Goal: Information Seeking & Learning: Learn about a topic

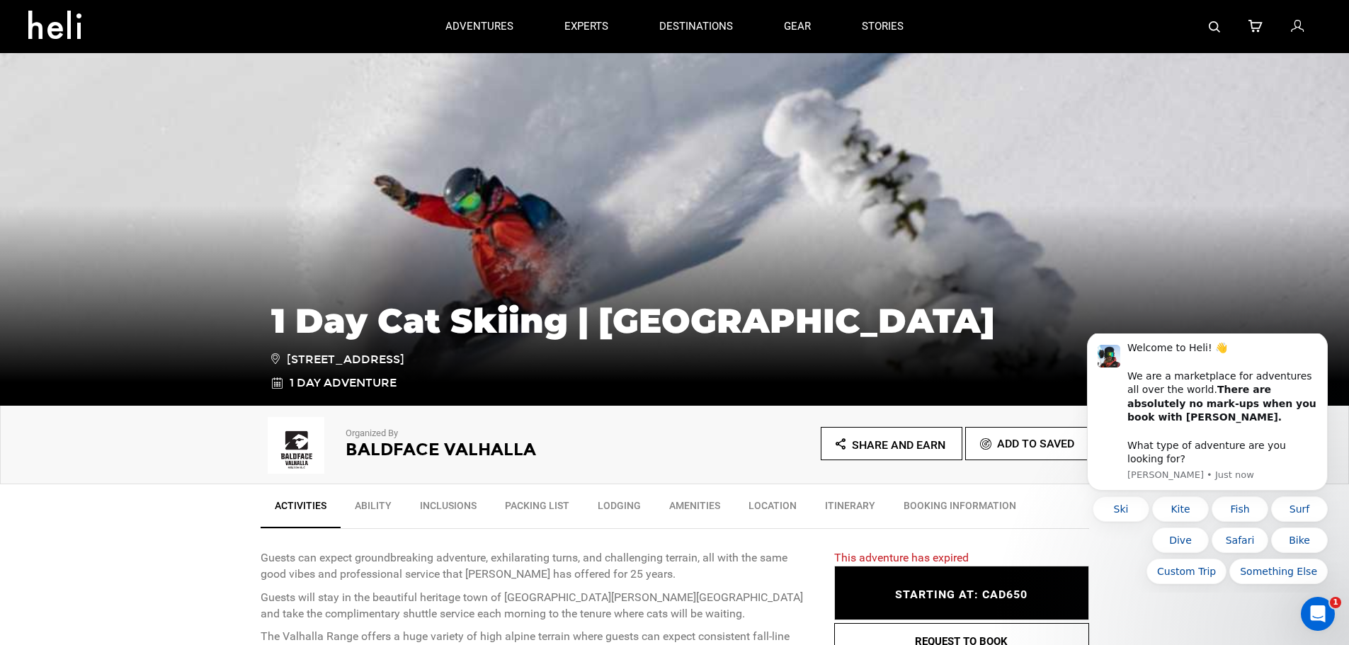
scroll to position [213, 0]
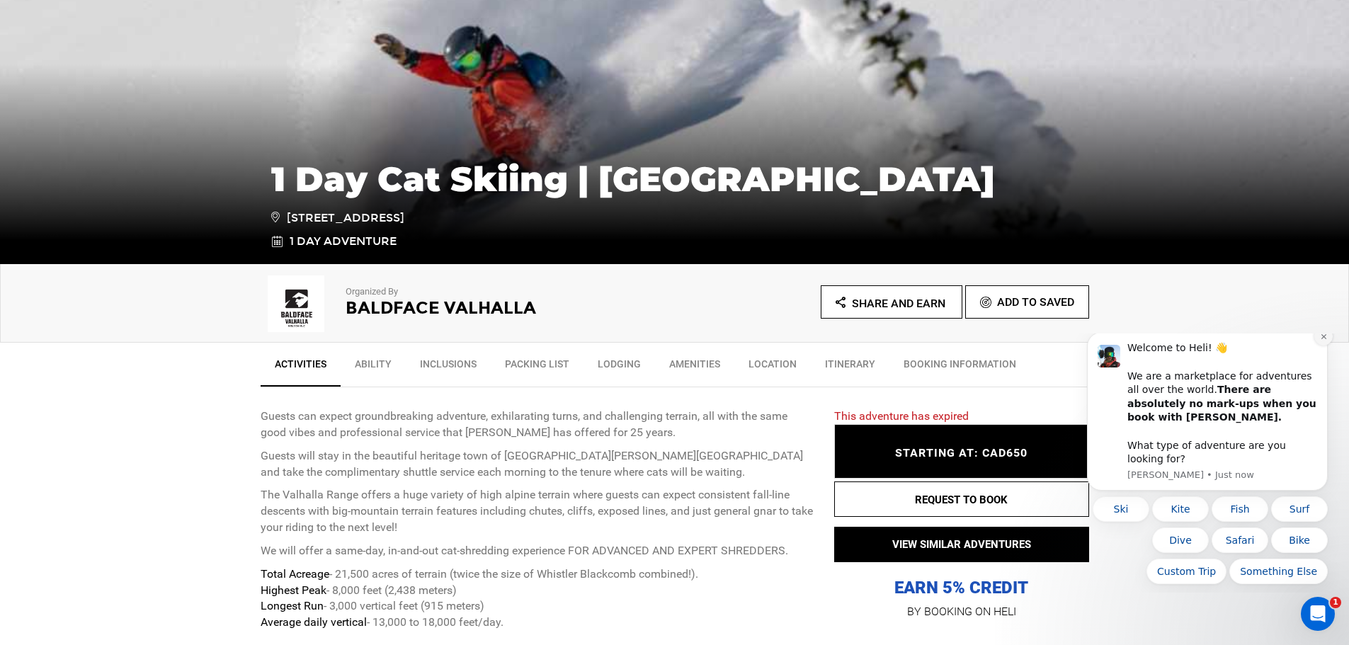
click at [1325, 341] on icon "Dismiss notification" at bounding box center [1324, 337] width 8 height 8
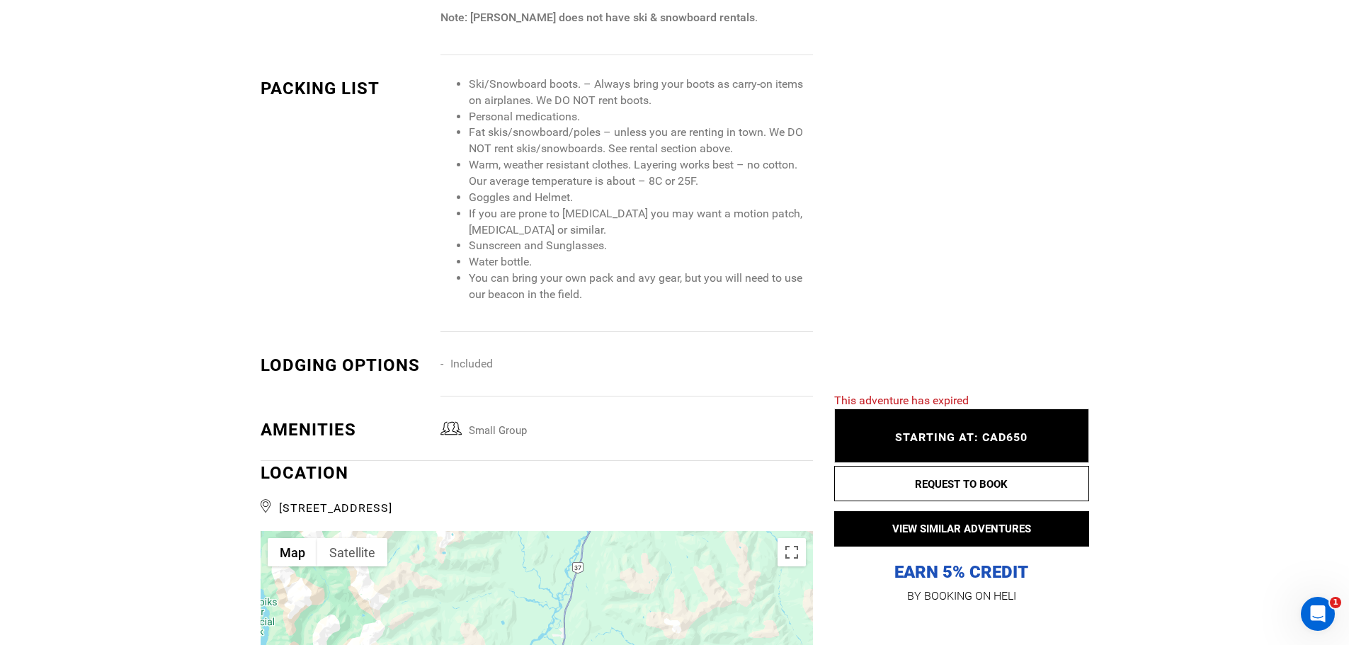
scroll to position [1700, 0]
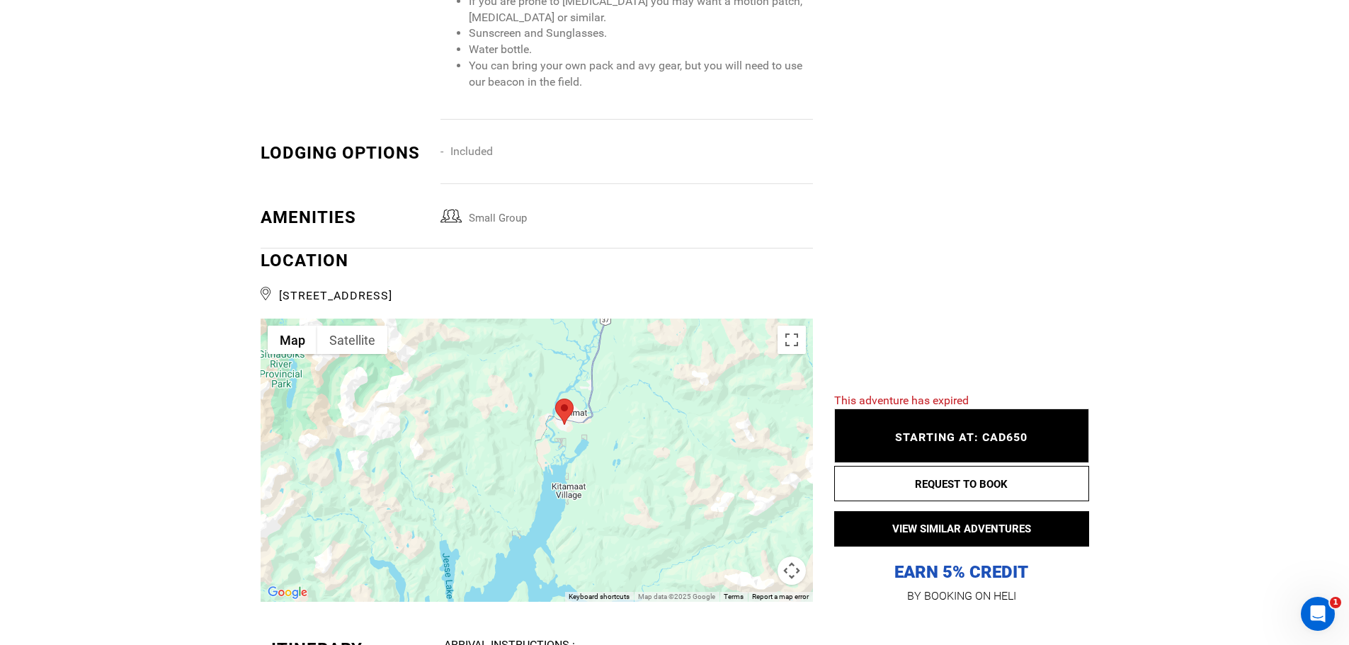
drag, startPoint x: 586, startPoint y: 492, endPoint x: 632, endPoint y: 437, distance: 71.9
click at [628, 441] on div at bounding box center [537, 460] width 553 height 283
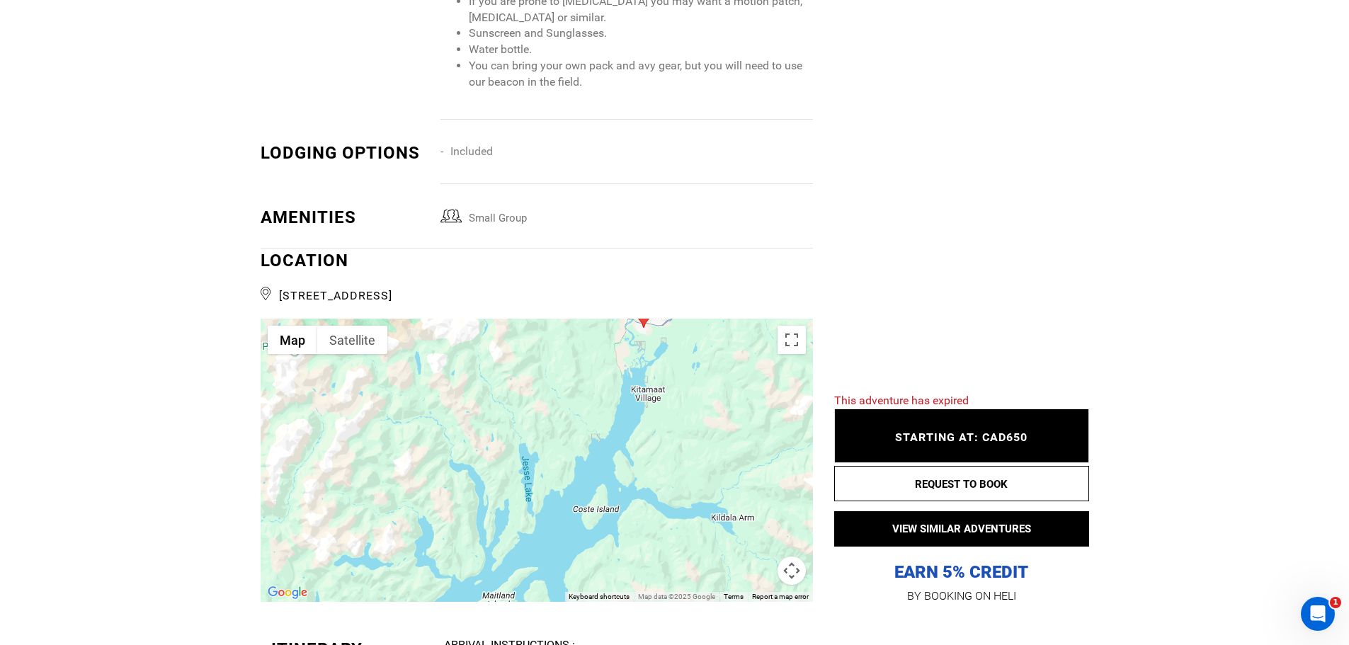
drag, startPoint x: 623, startPoint y: 446, endPoint x: 689, endPoint y: 364, distance: 105.3
click at [689, 364] on div at bounding box center [537, 460] width 553 height 283
click at [799, 350] on button "Toggle fullscreen view" at bounding box center [792, 340] width 28 height 28
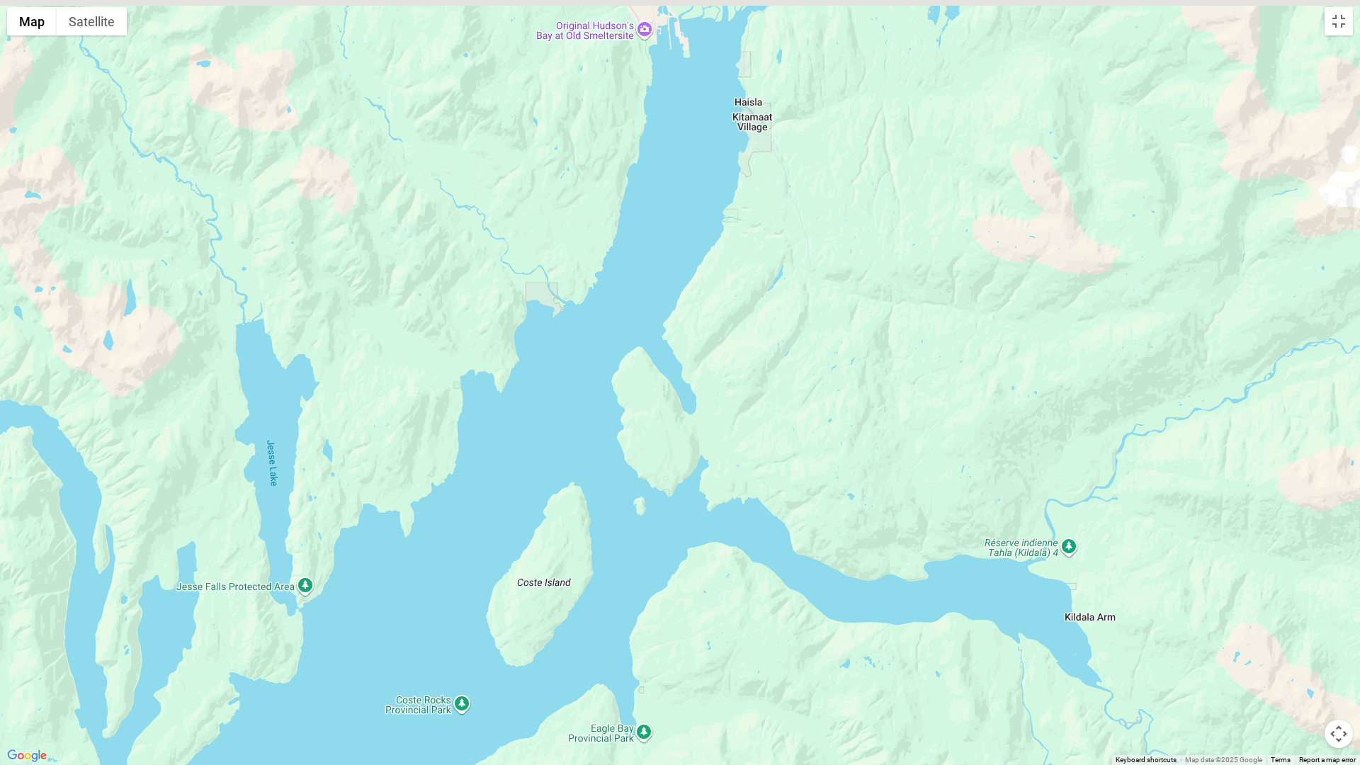
drag, startPoint x: 778, startPoint y: 290, endPoint x: 768, endPoint y: 480, distance: 189.4
click at [737, 530] on div at bounding box center [680, 382] width 1360 height 765
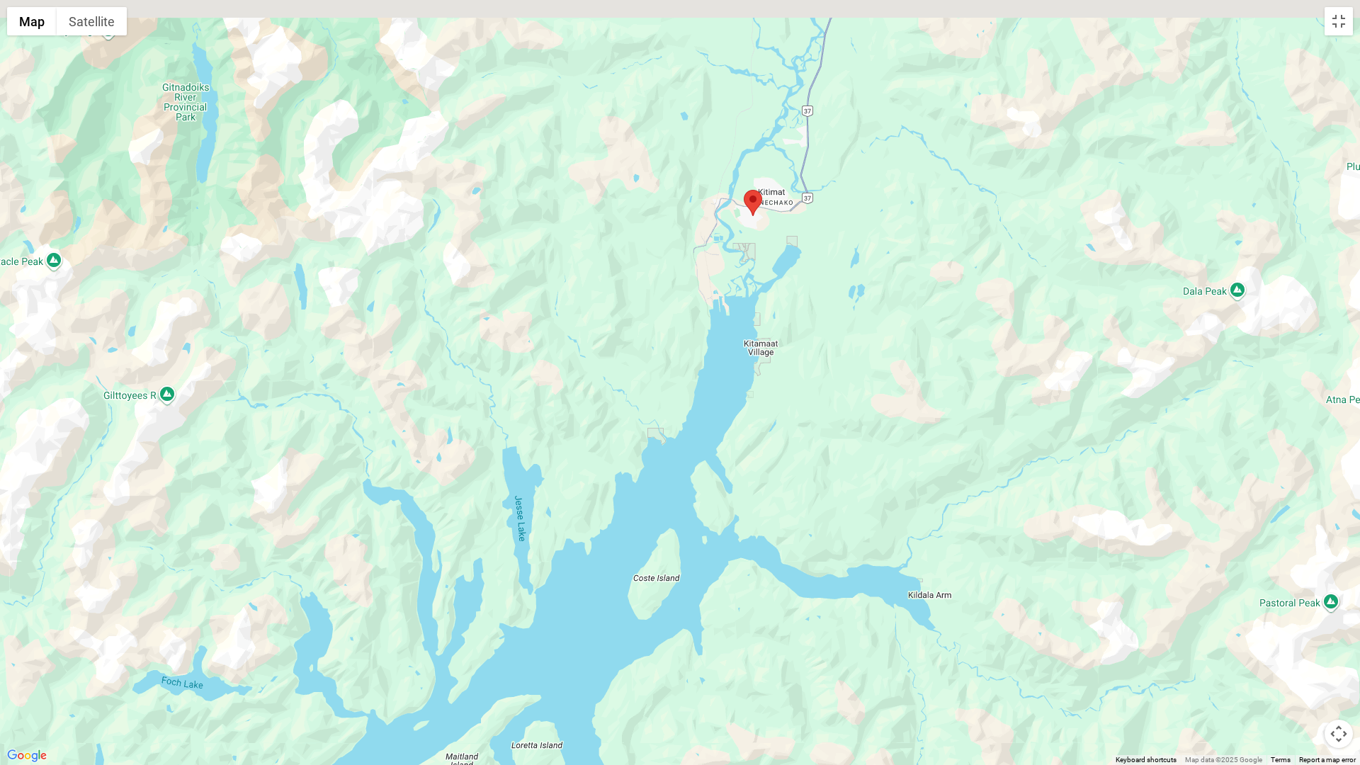
drag, startPoint x: 746, startPoint y: 307, endPoint x: 731, endPoint y: 435, distance: 129.1
click at [731, 435] on div at bounding box center [680, 382] width 1360 height 765
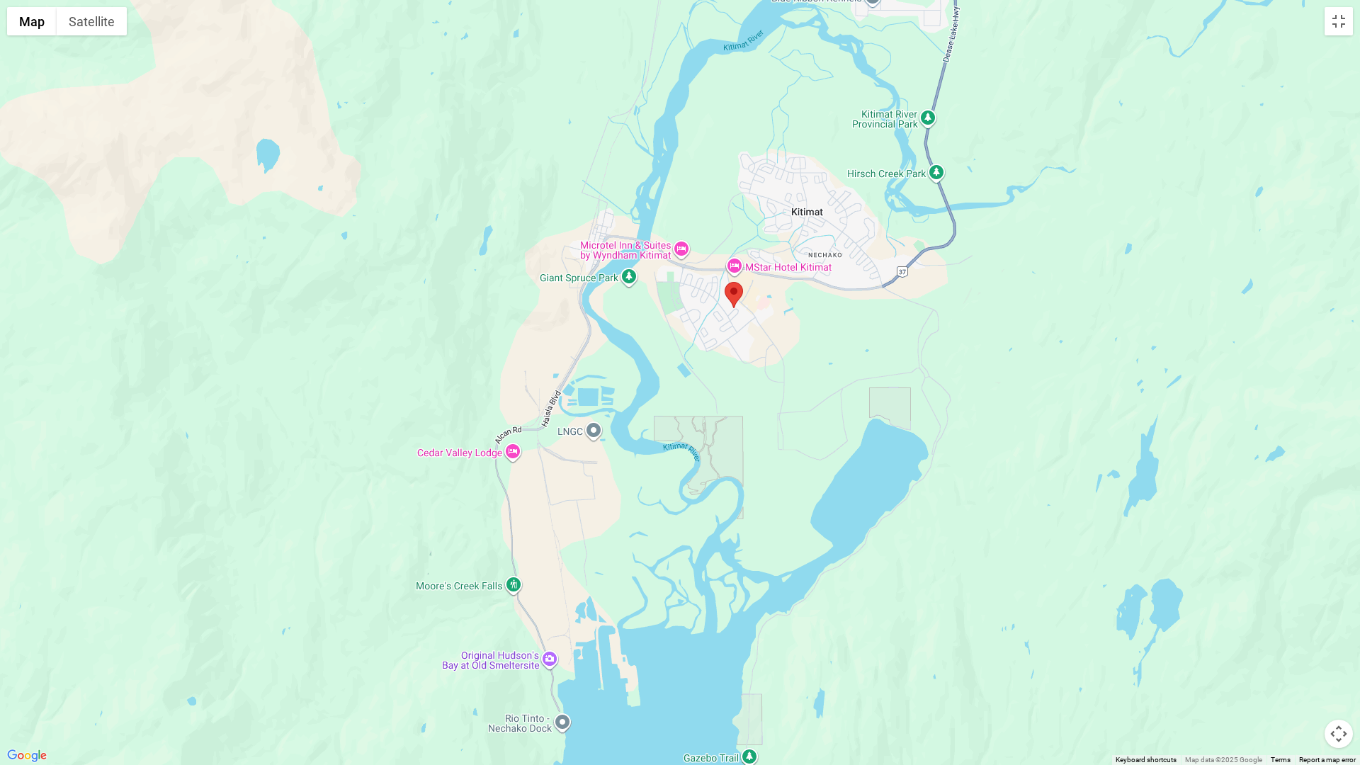
drag, startPoint x: 712, startPoint y: 279, endPoint x: 713, endPoint y: 482, distance: 203.3
click at [713, 482] on div at bounding box center [680, 382] width 1360 height 765
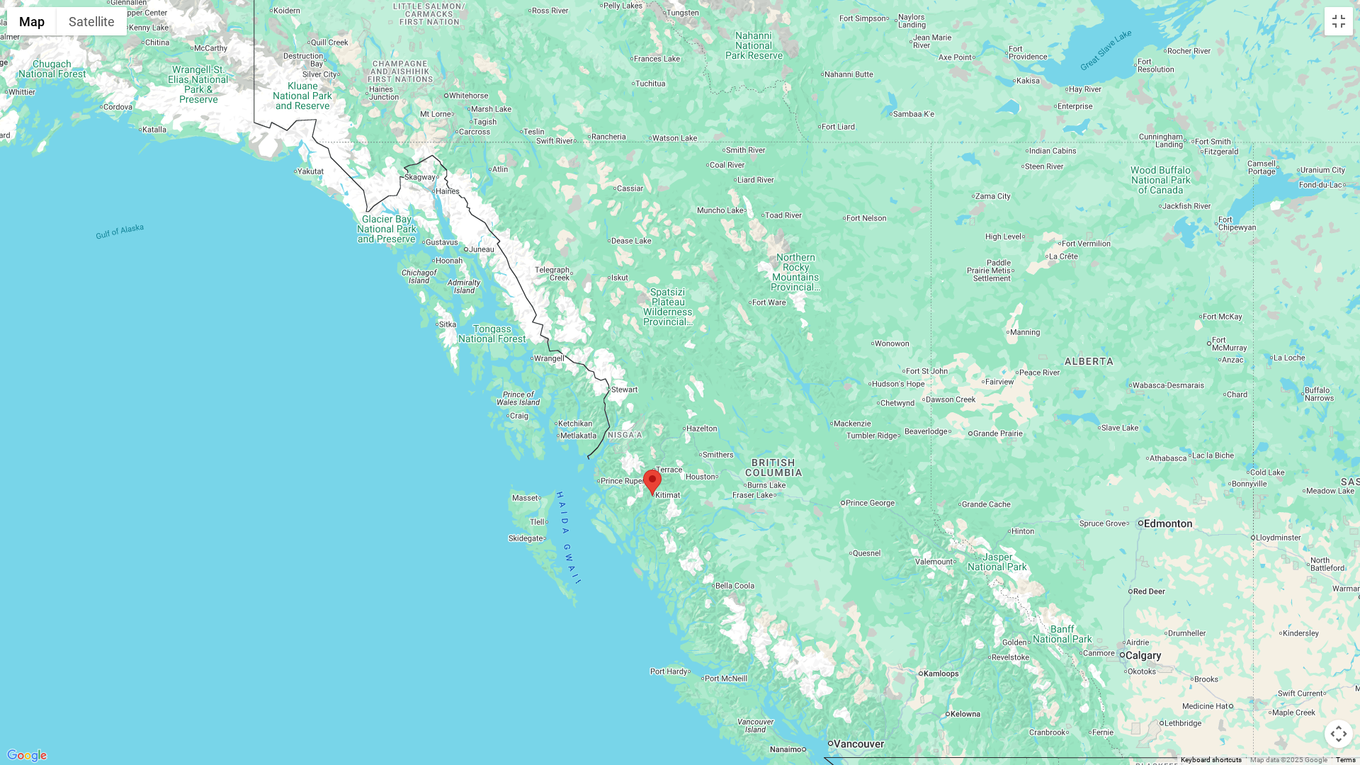
drag, startPoint x: 806, startPoint y: 506, endPoint x: 764, endPoint y: 515, distance: 42.6
click at [764, 515] on div at bounding box center [680, 382] width 1360 height 765
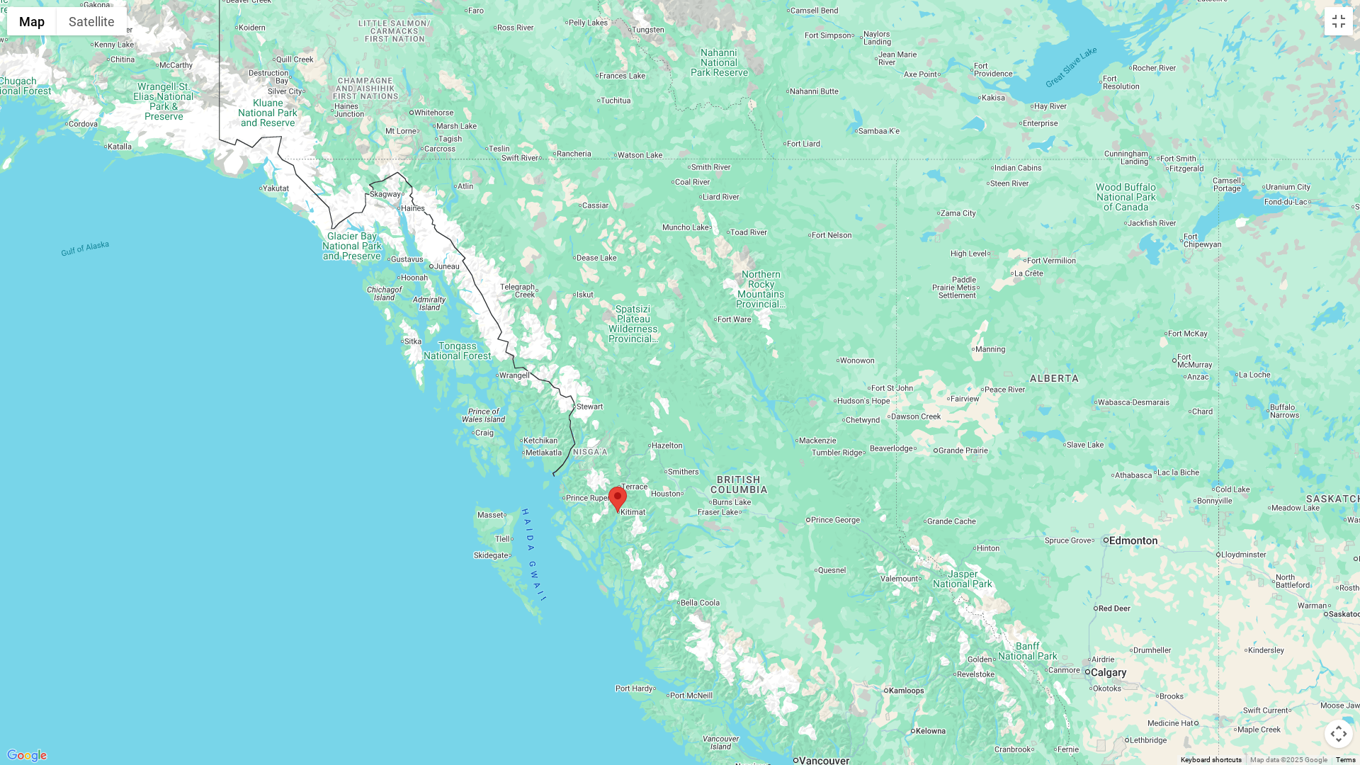
drag, startPoint x: 764, startPoint y: 512, endPoint x: 752, endPoint y: 518, distance: 14.0
click at [752, 518] on div at bounding box center [680, 382] width 1360 height 765
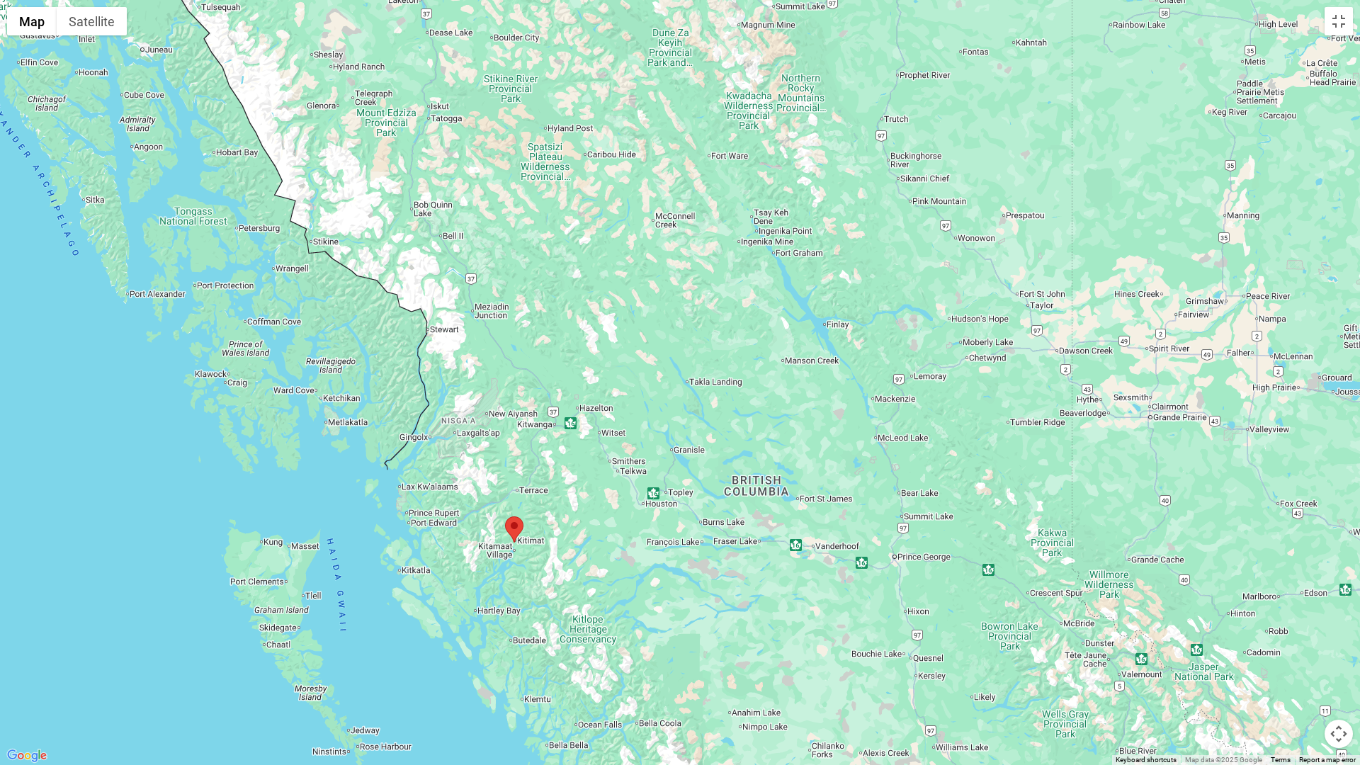
drag, startPoint x: 637, startPoint y: 536, endPoint x: 654, endPoint y: 540, distance: 17.5
click at [654, 540] on div at bounding box center [680, 382] width 1360 height 765
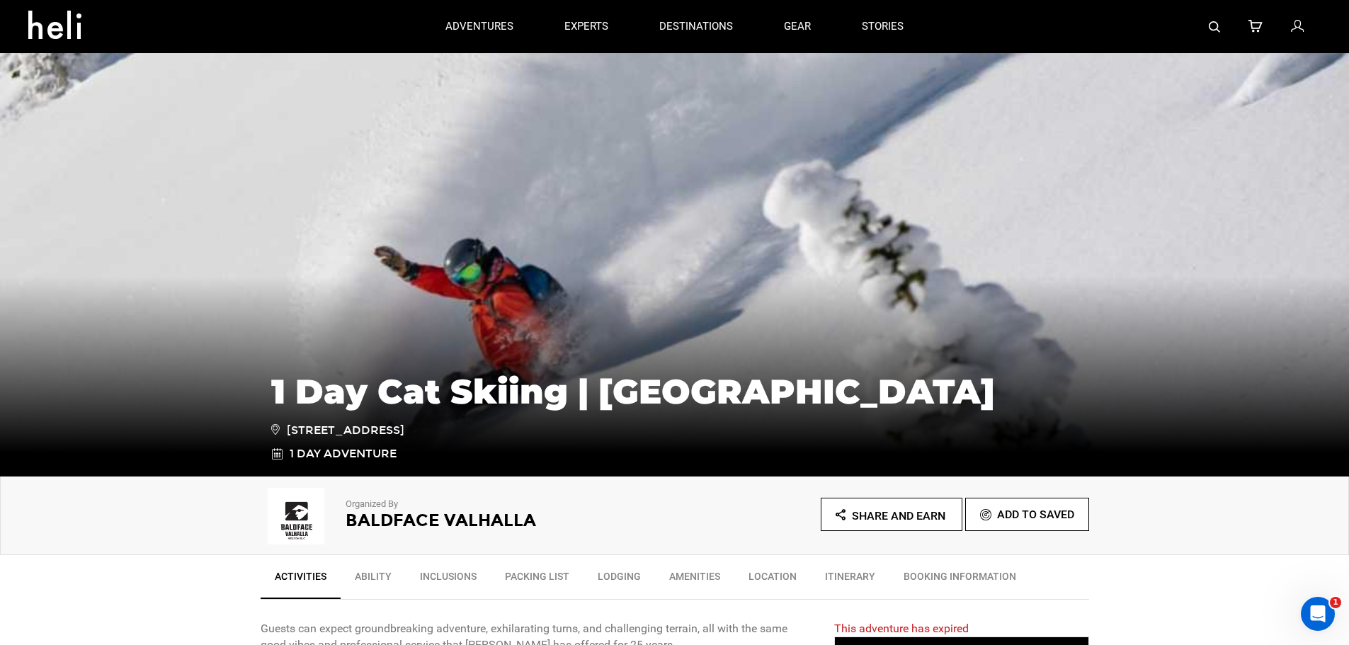
click at [1183, 486] on div "Organized By Baldface Valhalla Share and Earn Add To Saved" at bounding box center [674, 516] width 1349 height 79
